Goal: Find specific page/section: Find specific page/section

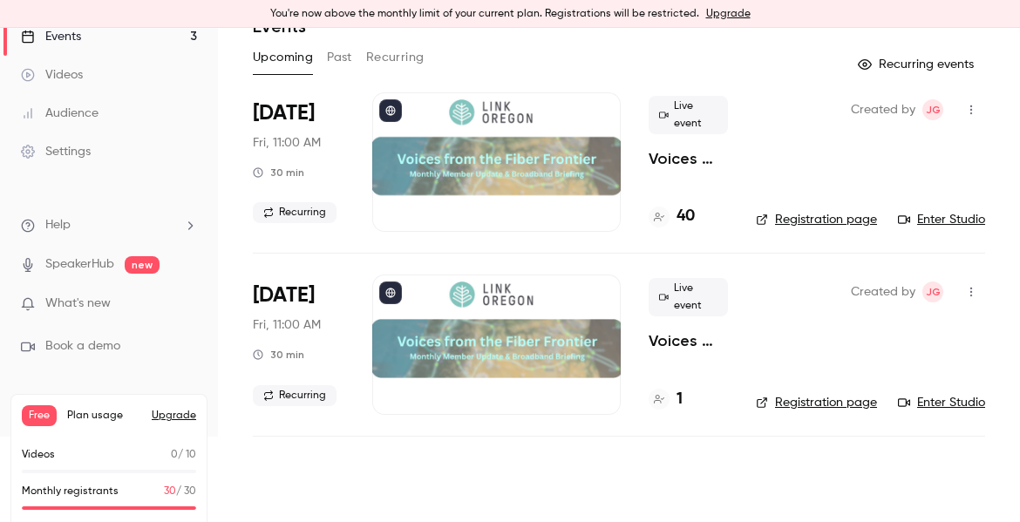
scroll to position [105, 0]
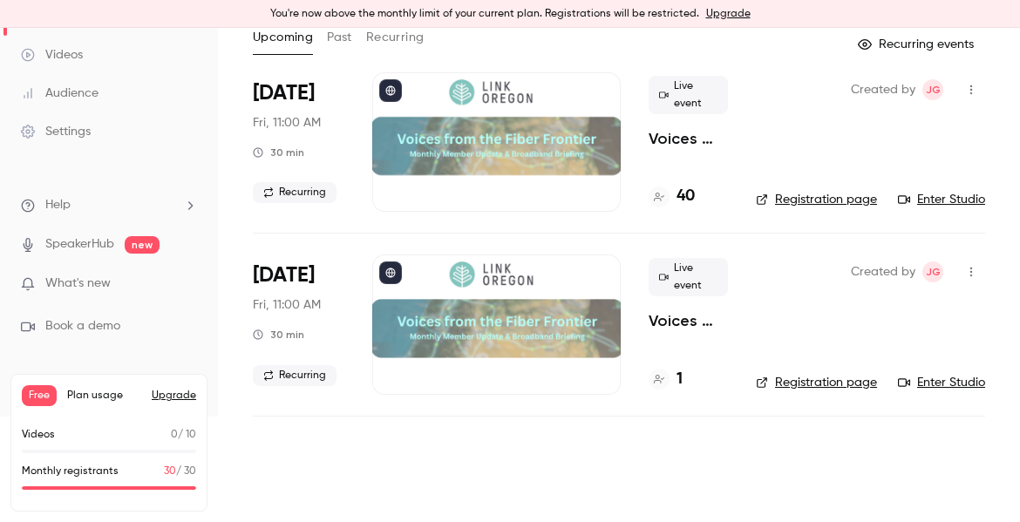
click at [167, 395] on button "Upgrade" at bounding box center [174, 396] width 44 height 14
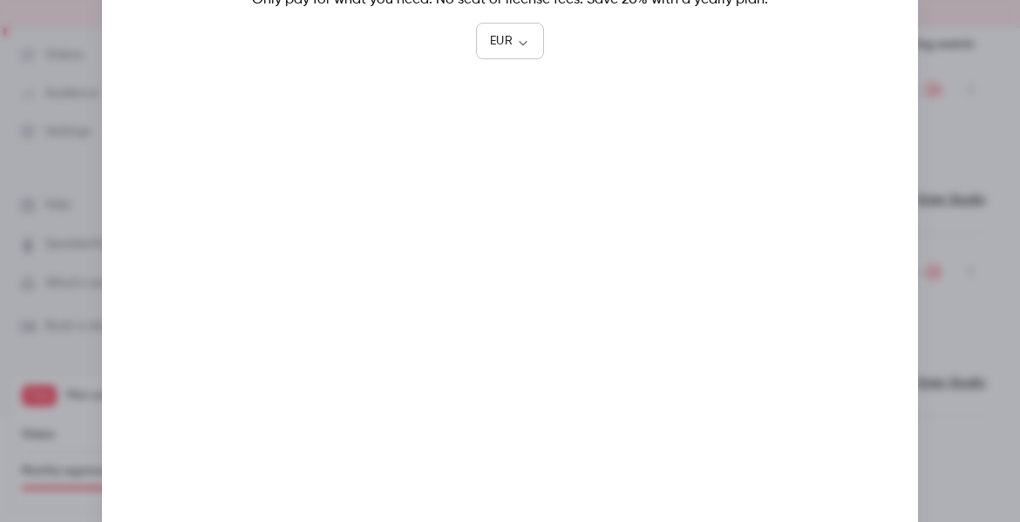
click at [517, 36] on body "You're now above the monthly limit of your current plan. Registrations will be …" at bounding box center [510, 295] width 1020 height 535
click at [513, 149] on li "USD" at bounding box center [510, 141] width 68 height 45
type input "***"
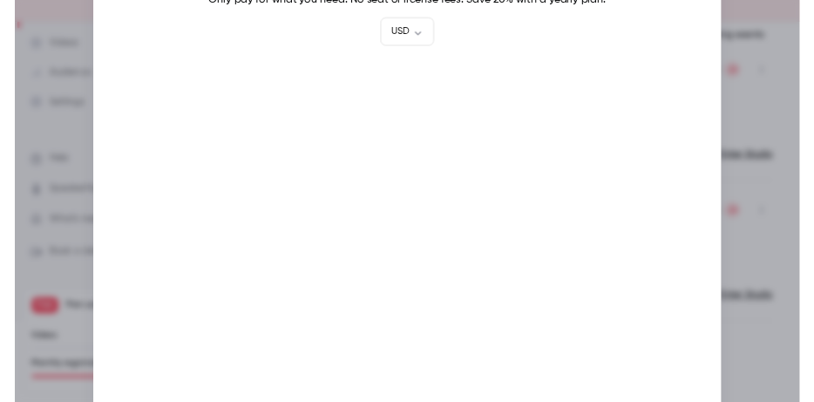
scroll to position [105, 0]
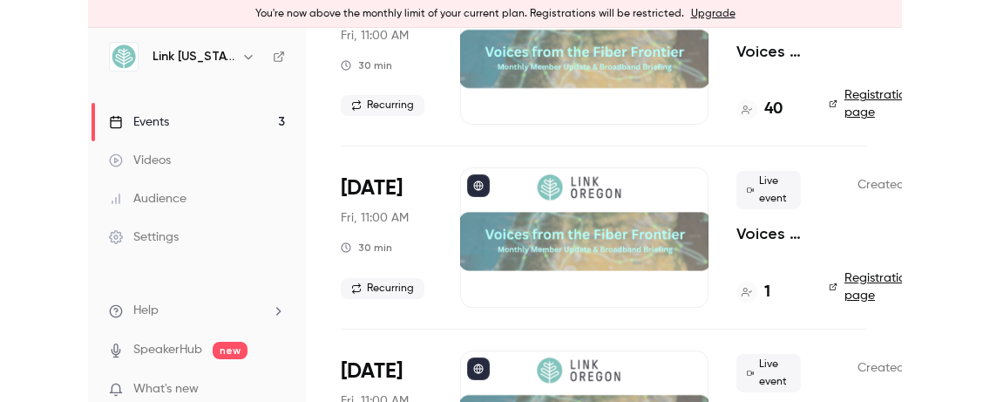
scroll to position [87, 0]
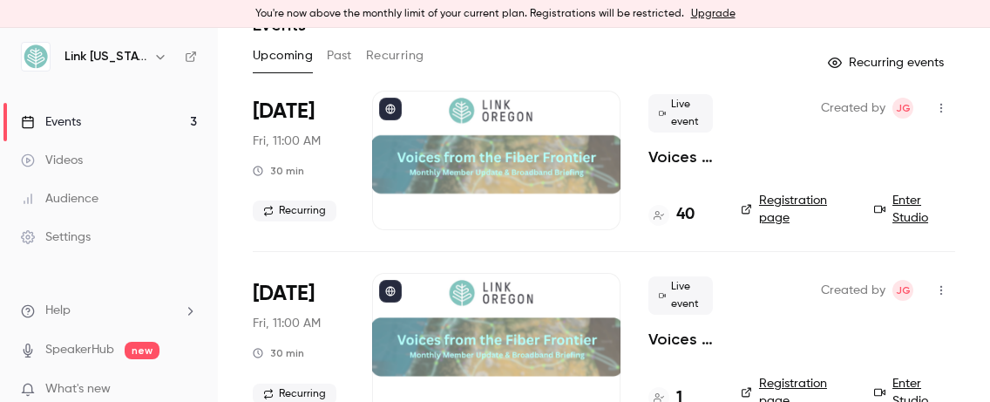
click at [685, 209] on h4 "40" at bounding box center [685, 215] width 18 height 24
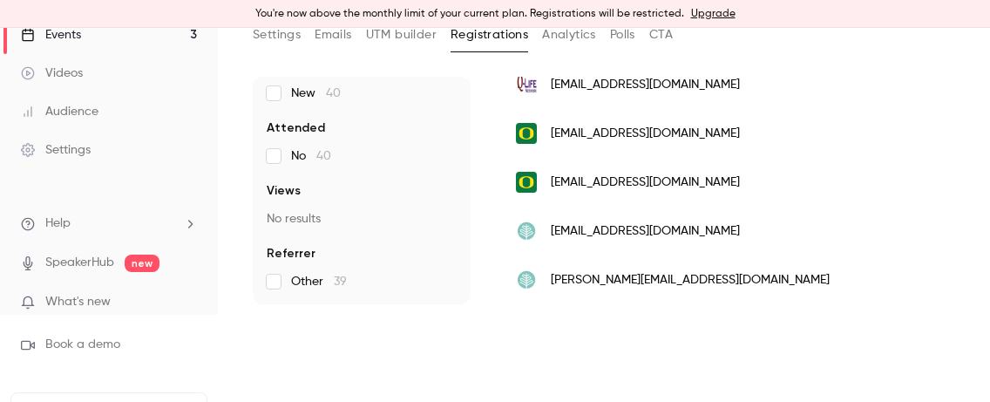
scroll to position [51, 0]
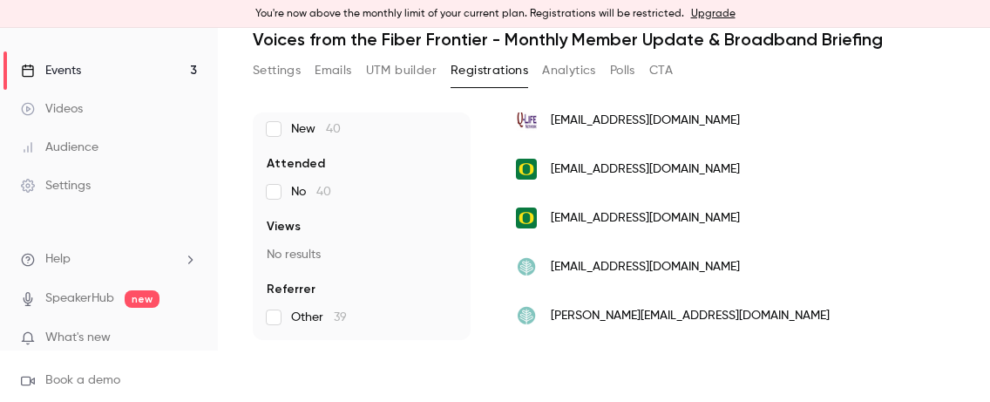
click at [387, 74] on button "UTM builder" at bounding box center [401, 71] width 71 height 28
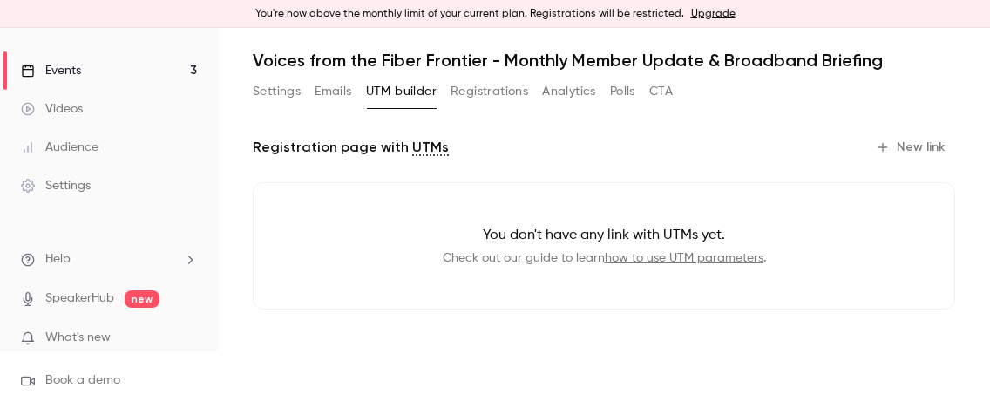
click at [337, 98] on button "Emails" at bounding box center [333, 92] width 37 height 28
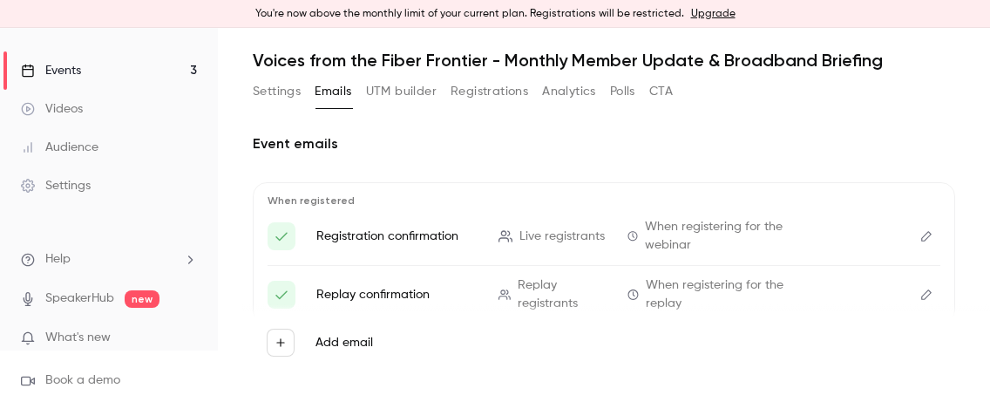
click at [666, 92] on button "CTA" at bounding box center [661, 92] width 24 height 28
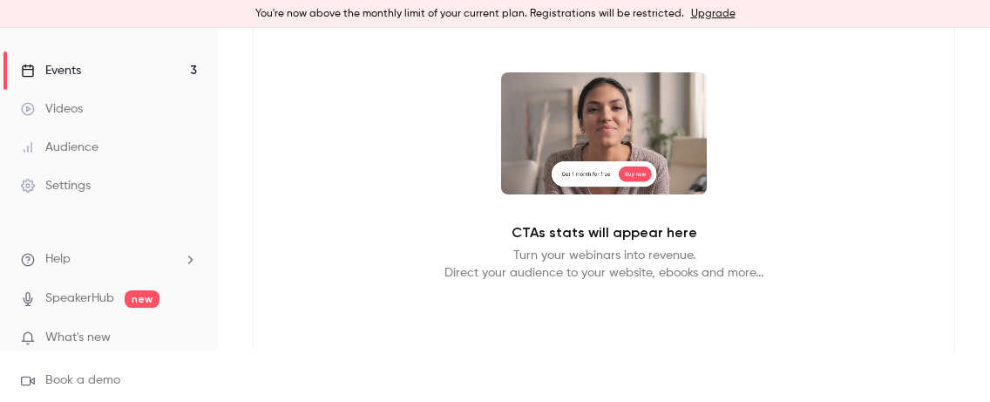
scroll to position [261, 0]
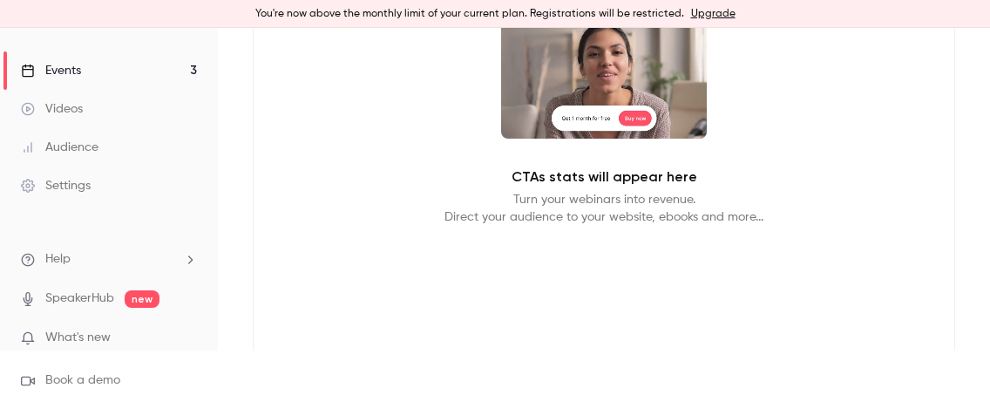
click at [159, 341] on p "What's new" at bounding box center [95, 338] width 148 height 18
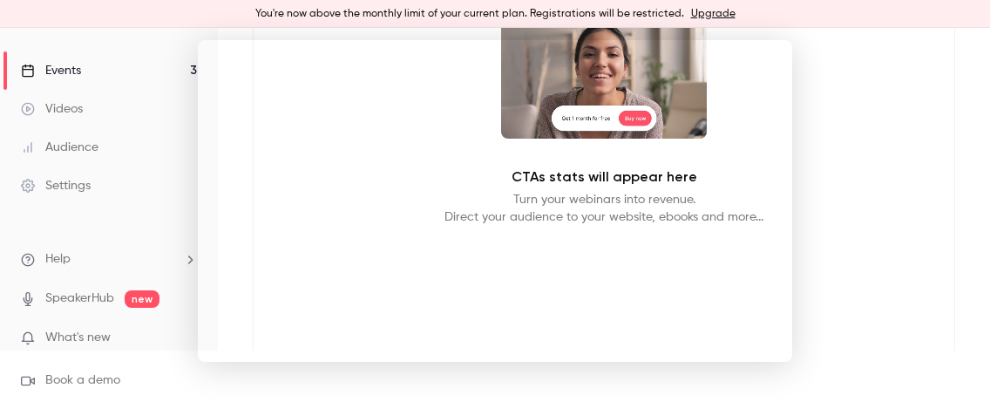
click at [813, 234] on div at bounding box center [495, 201] width 990 height 402
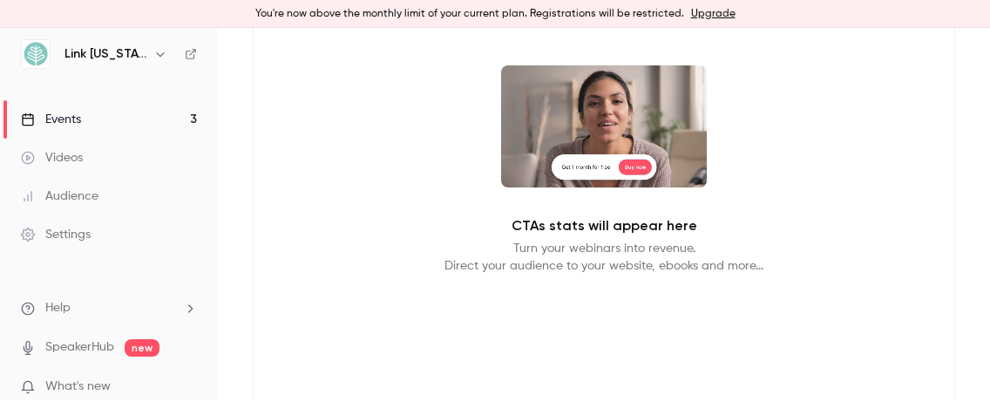
scroll to position [0, 0]
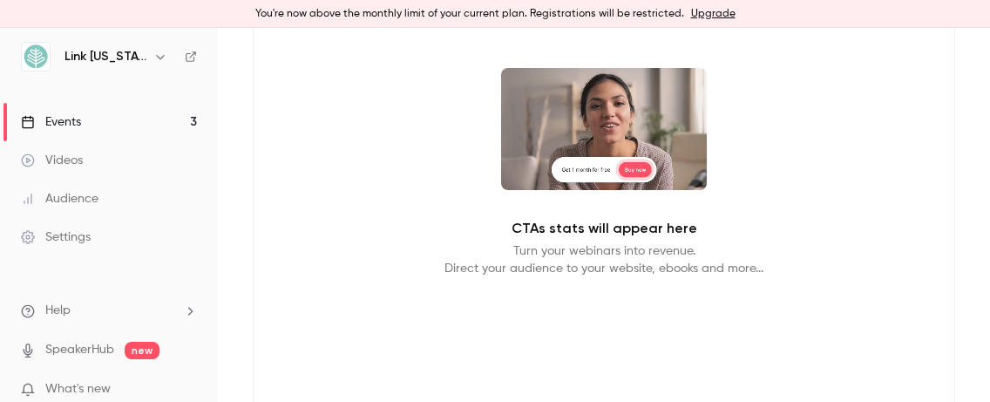
click at [97, 123] on link "Events 3" at bounding box center [109, 122] width 218 height 38
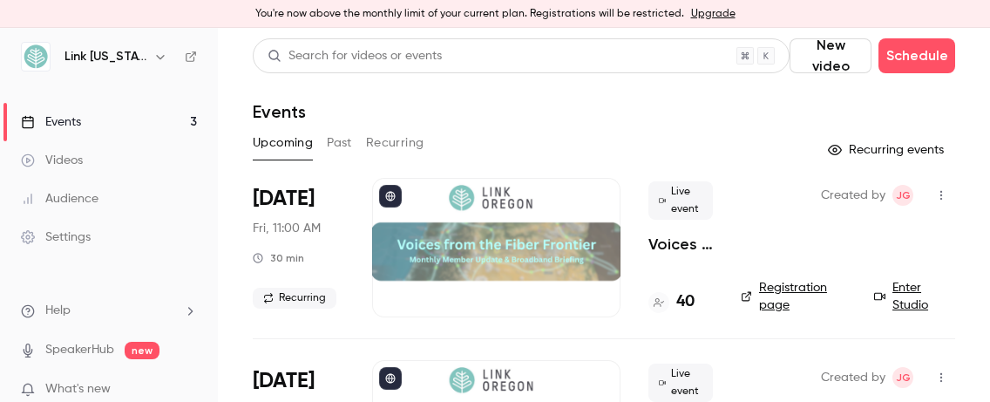
click at [683, 302] on h4 "40" at bounding box center [685, 302] width 18 height 24
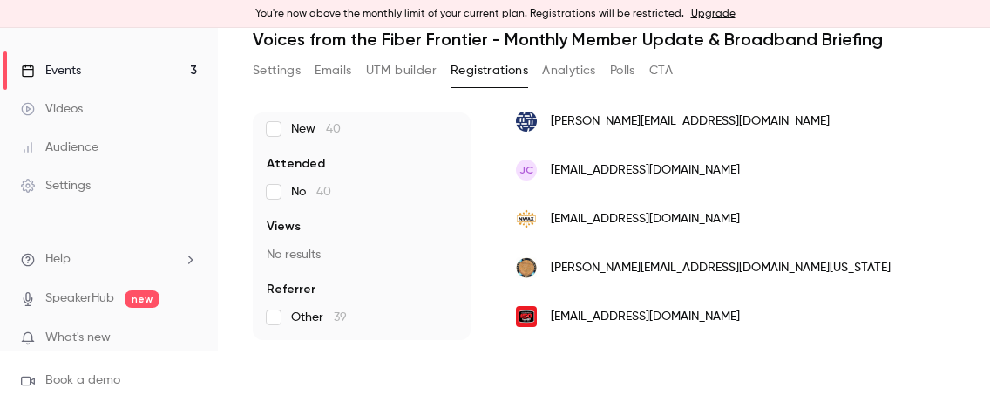
scroll to position [349, 0]
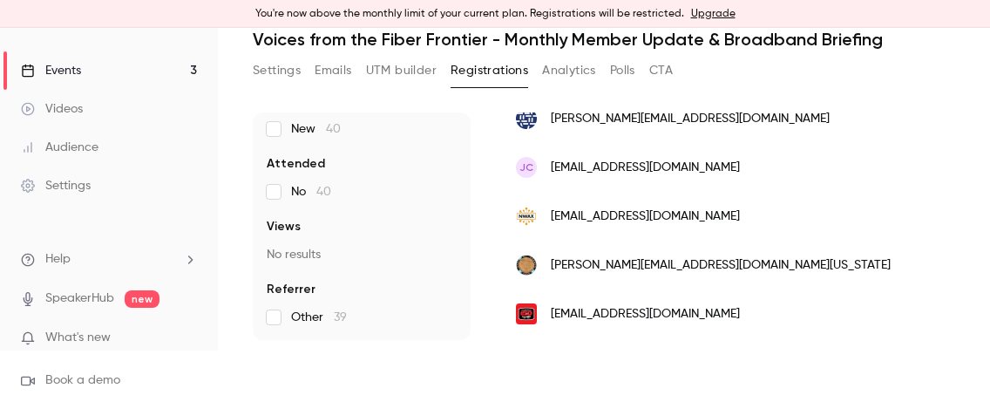
click at [689, 237] on div "amber@nwax.net" at bounding box center [748, 216] width 499 height 49
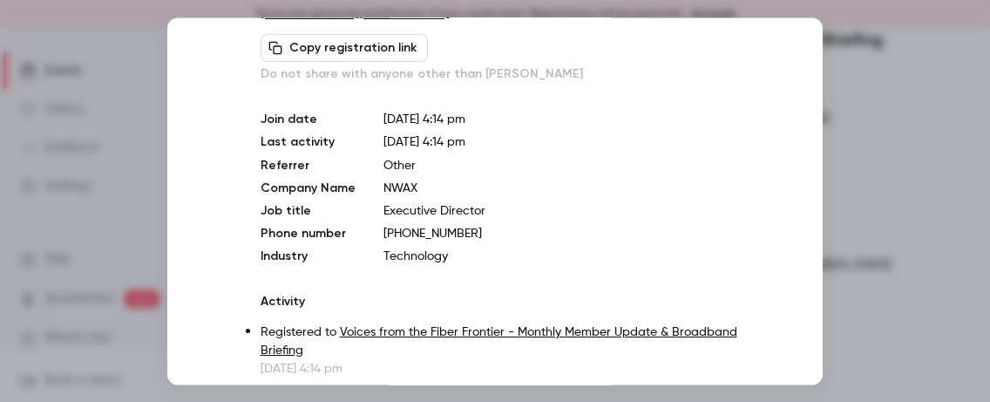
scroll to position [0, 0]
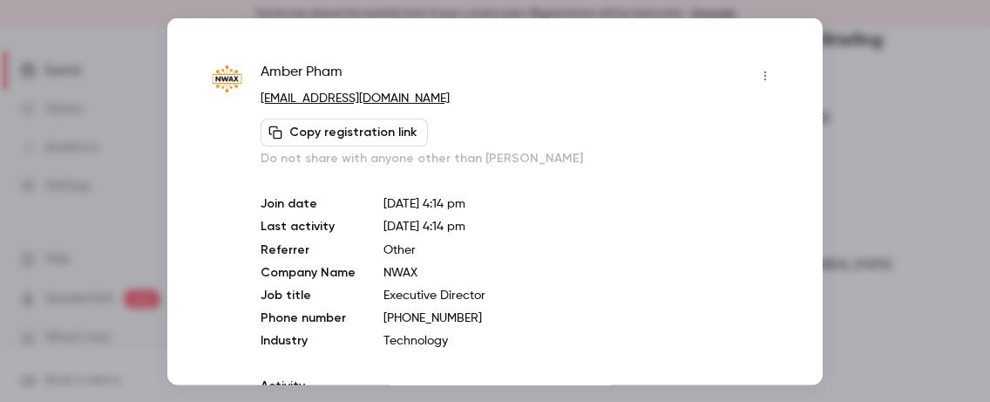
click at [758, 74] on icon "button" at bounding box center [765, 75] width 14 height 12
click at [735, 208] on div at bounding box center [495, 201] width 990 height 402
click at [813, 212] on div at bounding box center [495, 201] width 990 height 402
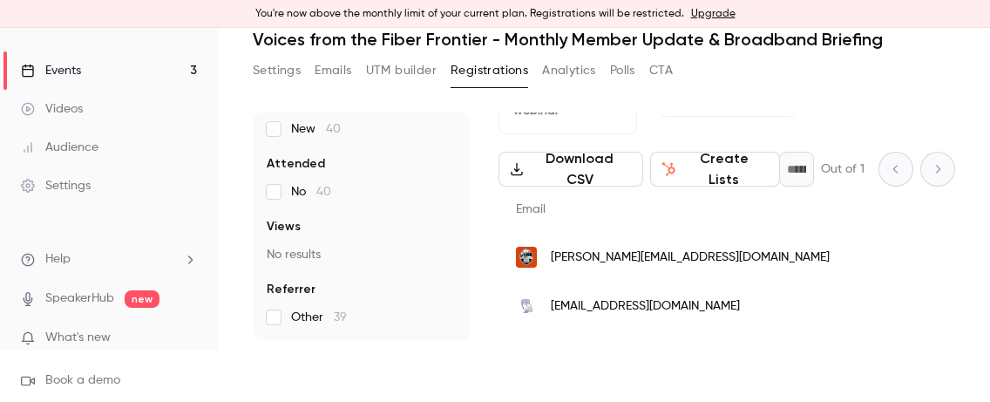
scroll to position [4, 0]
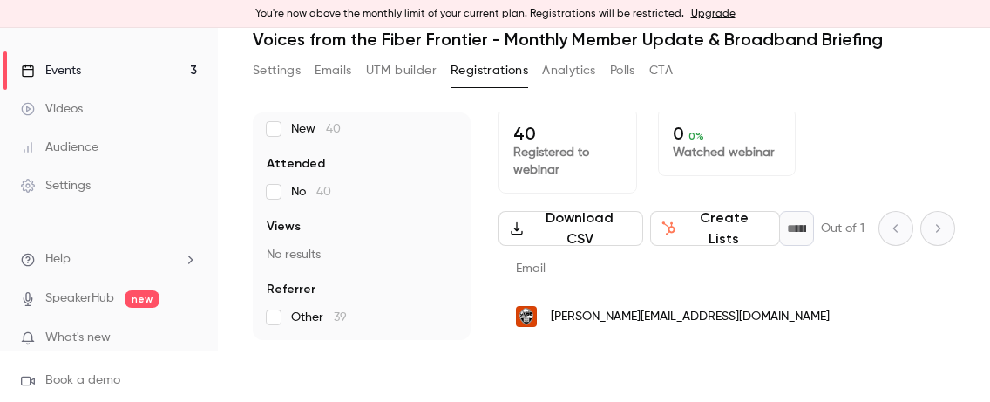
click at [571, 68] on button "Analytics" at bounding box center [569, 71] width 54 height 28
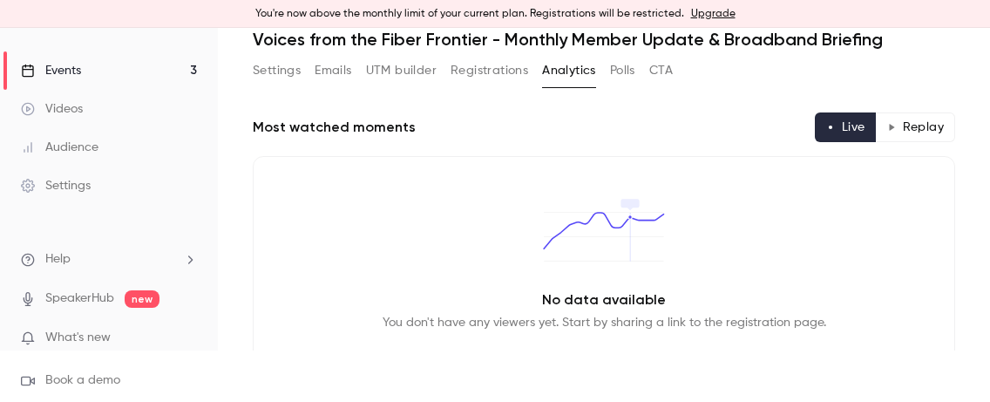
click at [634, 81] on button "Polls" at bounding box center [622, 71] width 25 height 28
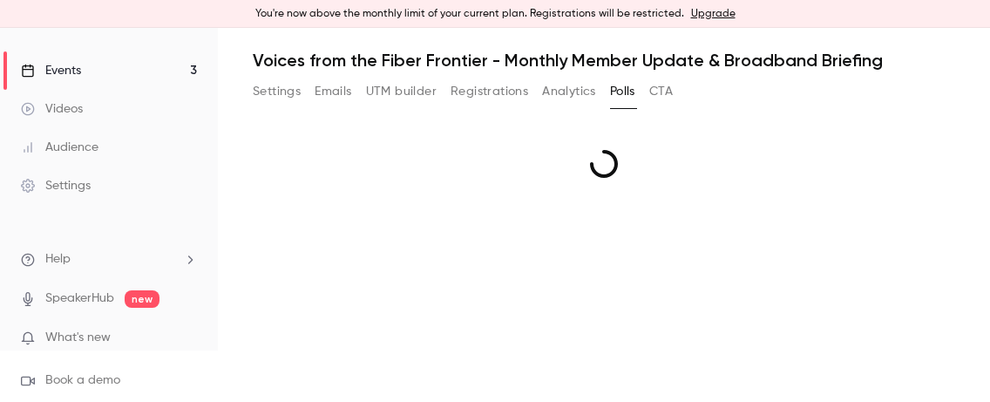
click at [634, 81] on button "Polls" at bounding box center [622, 92] width 25 height 28
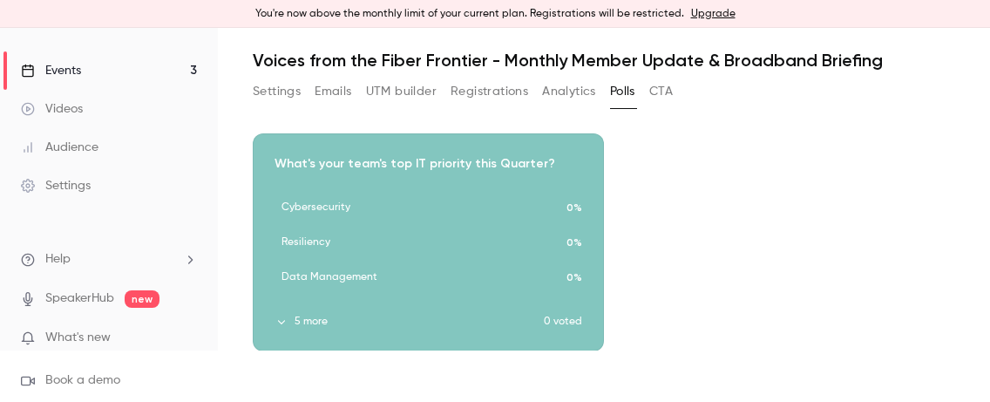
click at [341, 99] on button "Emails" at bounding box center [333, 92] width 37 height 28
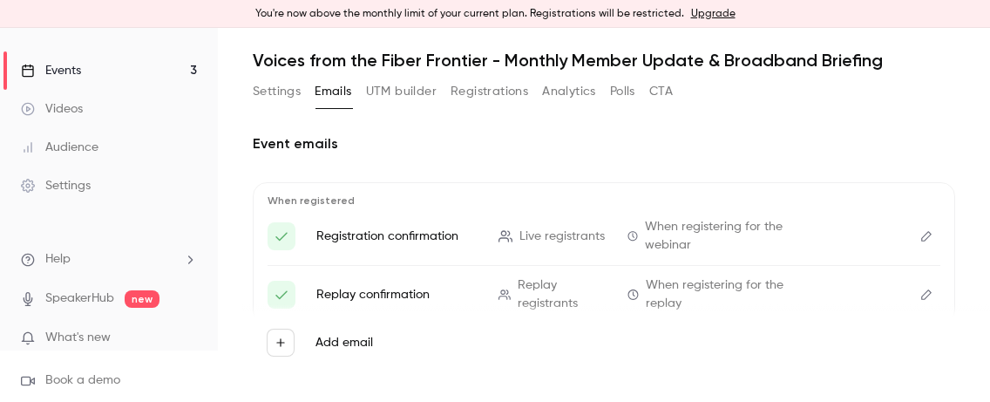
click at [288, 104] on button "Settings" at bounding box center [277, 92] width 48 height 28
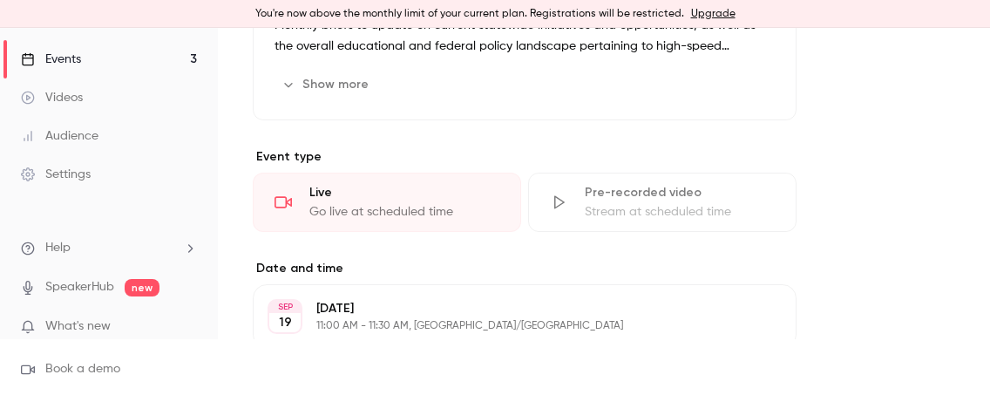
scroll to position [51, 0]
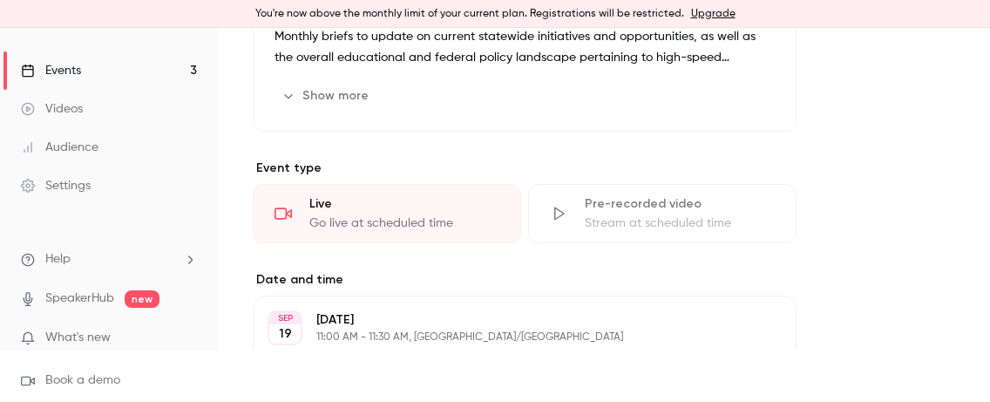
click at [74, 148] on div "Audience" at bounding box center [60, 147] width 78 height 17
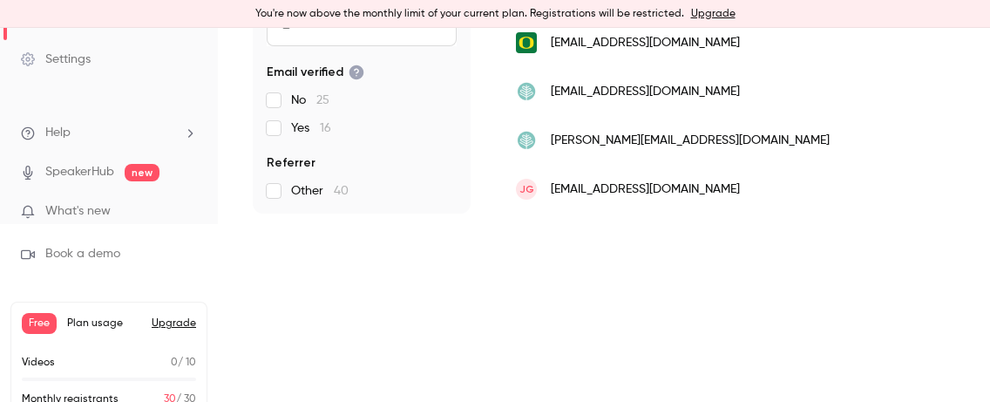
scroll to position [139, 0]
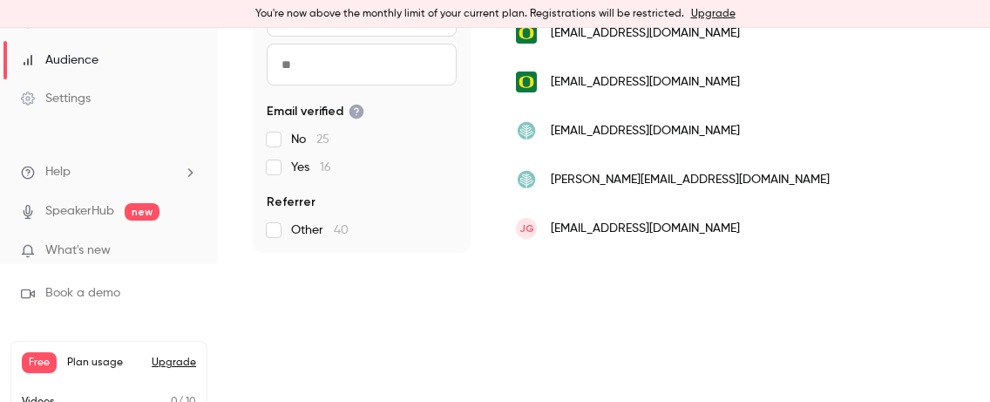
click at [662, 224] on span "jerrygaube@gmail.com" at bounding box center [645, 229] width 189 height 18
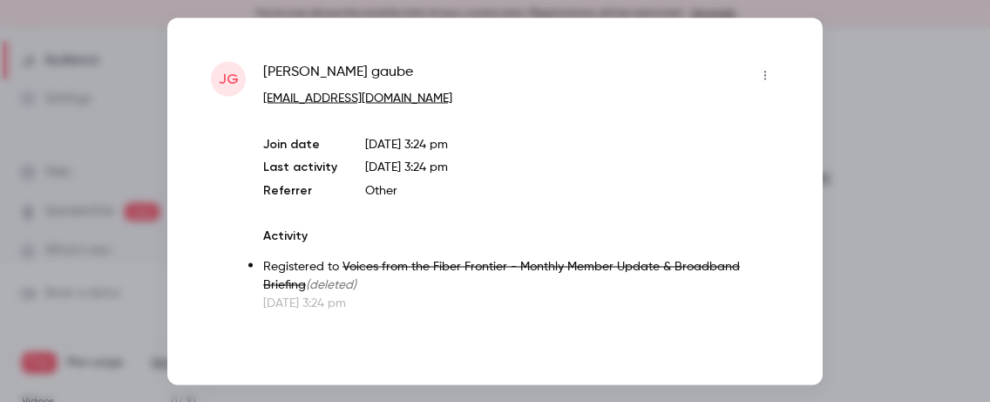
click at [768, 71] on icon "button" at bounding box center [765, 75] width 14 height 12
click at [813, 329] on div at bounding box center [495, 201] width 990 height 402
click at [782, 321] on div "jg jerry gaube jerrygaube@gmail.com Join date Aug 12, 2025 3:24 pm Last activit…" at bounding box center [494, 200] width 655 height 367
click at [128, 177] on div at bounding box center [495, 201] width 990 height 402
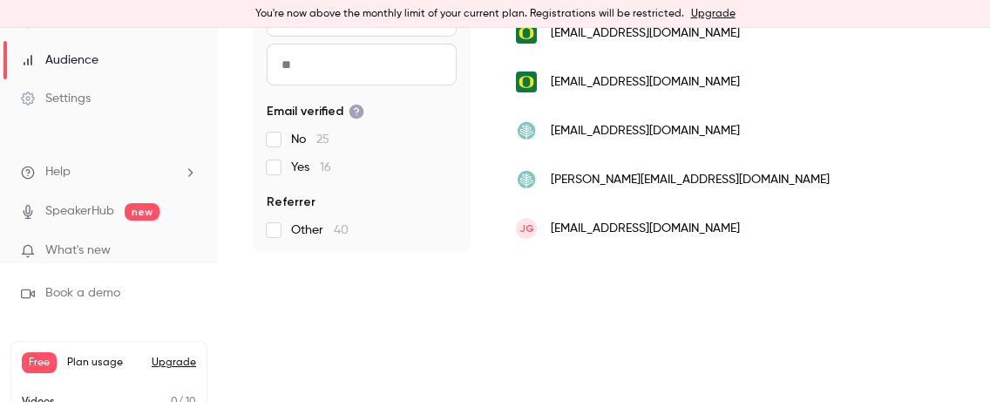
scroll to position [0, 0]
